Goal: Task Accomplishment & Management: Manage account settings

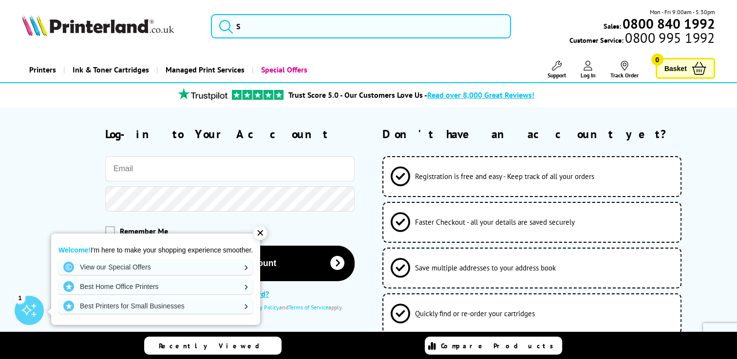
click at [186, 175] on input "email" at bounding box center [229, 168] width 249 height 25
type input "[EMAIL_ADDRESS][DOMAIN_NAME]"
click at [260, 234] on div "✕" at bounding box center [260, 233] width 14 height 14
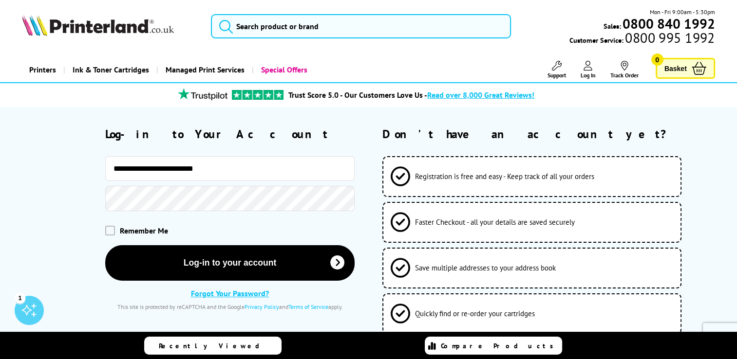
click at [224, 295] on link "Forgot Your Password?" at bounding box center [230, 294] width 78 height 10
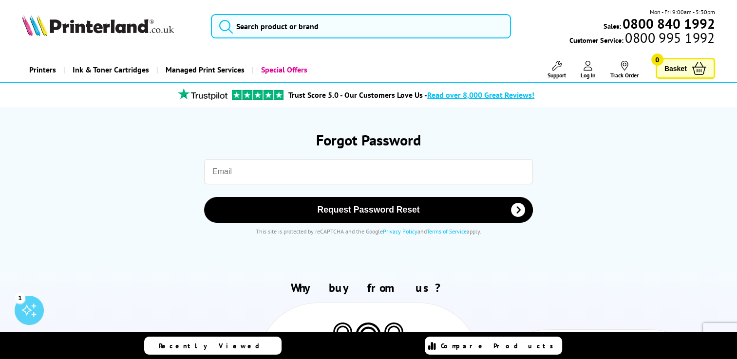
click at [285, 174] on input "email" at bounding box center [368, 171] width 329 height 25
type input "[EMAIL_ADDRESS][DOMAIN_NAME]"
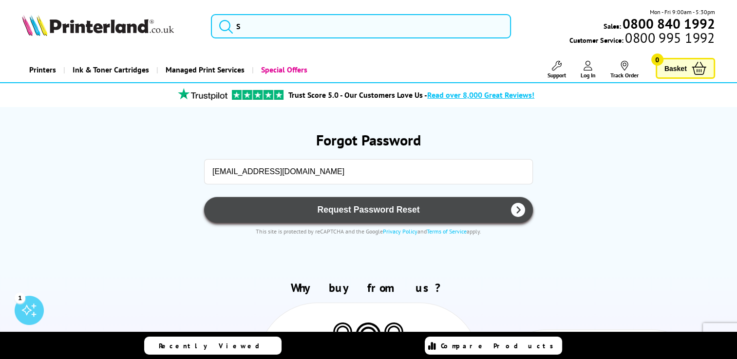
click at [372, 209] on span "Request Password Reset" at bounding box center [368, 210] width 303 height 10
